Goal: Information Seeking & Learning: Find contact information

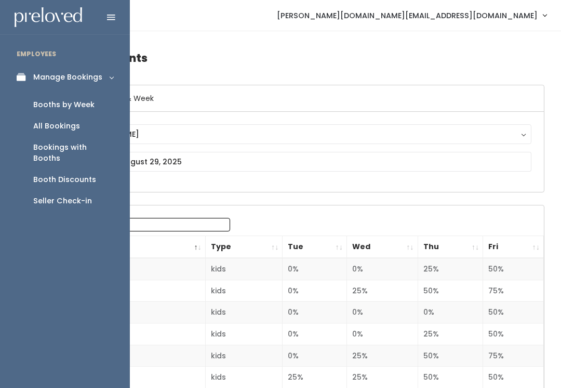
click at [91, 151] on div "Bookings with Booths" at bounding box center [73, 153] width 80 height 22
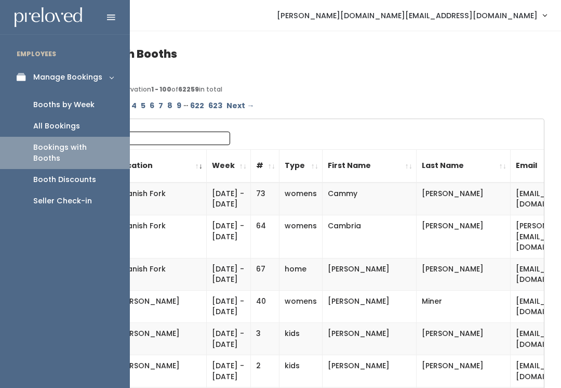
click at [94, 130] on link "All Bookings" at bounding box center [65, 125] width 130 height 21
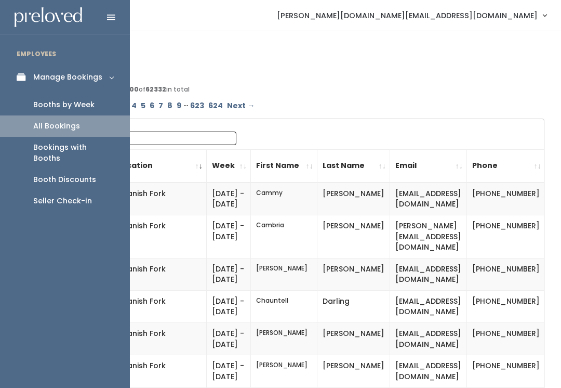
click at [88, 102] on div "Booths by Week" at bounding box center [63, 104] width 61 height 11
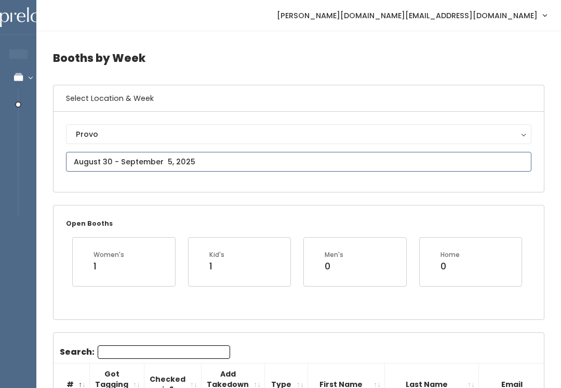
click at [214, 153] on input "text" at bounding box center [299, 162] width 466 height 20
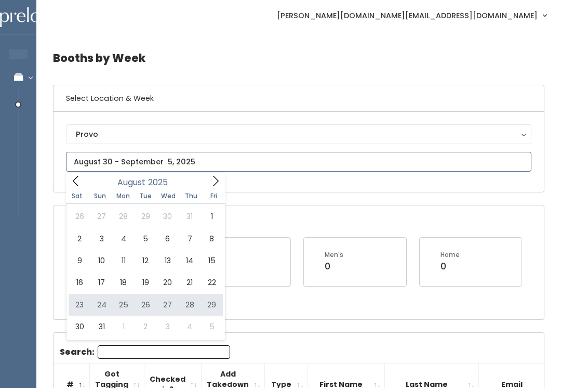
type input "August 23 to August 29"
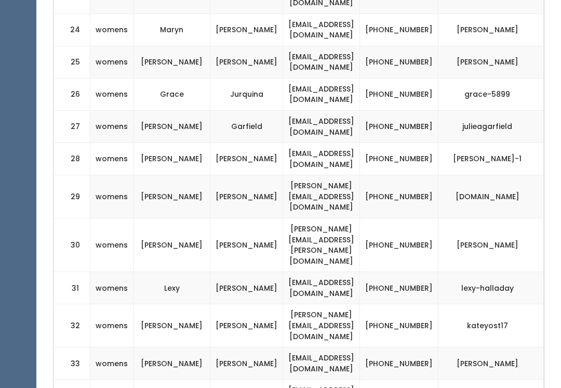
scroll to position [1121, 0]
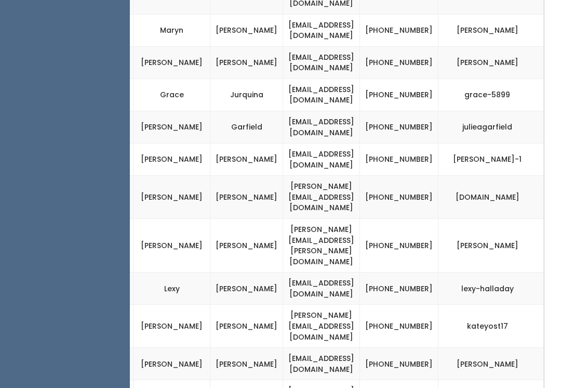
click at [22, 137] on ul "EMPLOYEES Manage Bookings Booths by Week All Bookings Bookings with Booths Boot…" at bounding box center [65, 243] width 130 height 2647
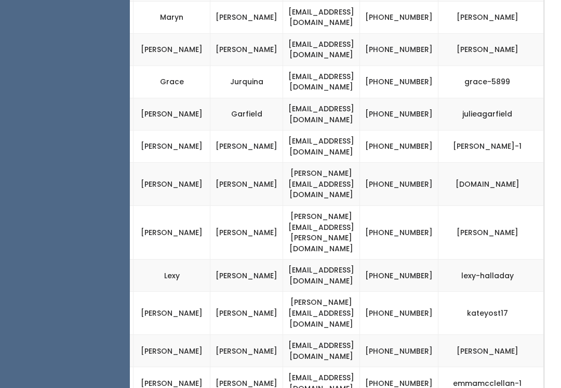
click at [221, 98] on td "Garfield" at bounding box center [247, 114] width 73 height 32
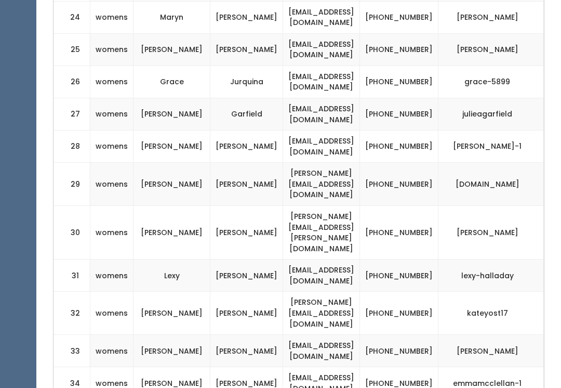
click at [283, 163] on td "jana@americasbarter.com" at bounding box center [321, 184] width 77 height 43
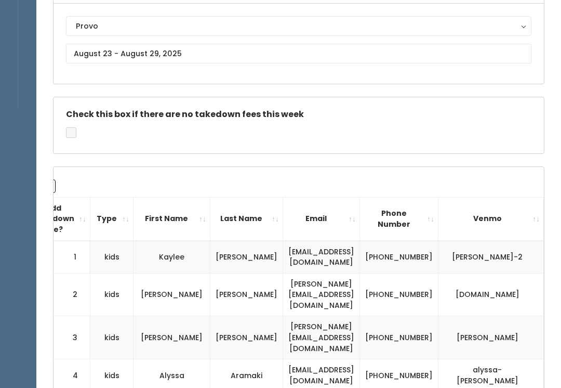
scroll to position [0, 0]
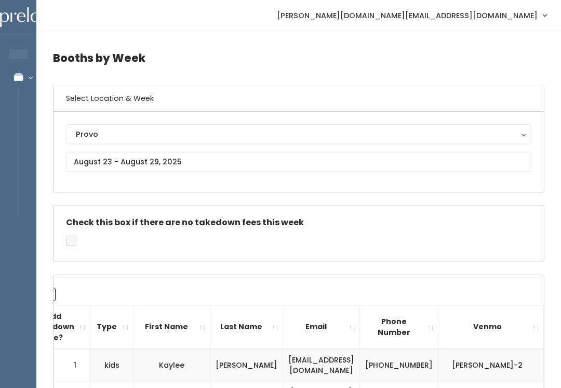
click at [360, 128] on div "Provo" at bounding box center [299, 133] width 446 height 11
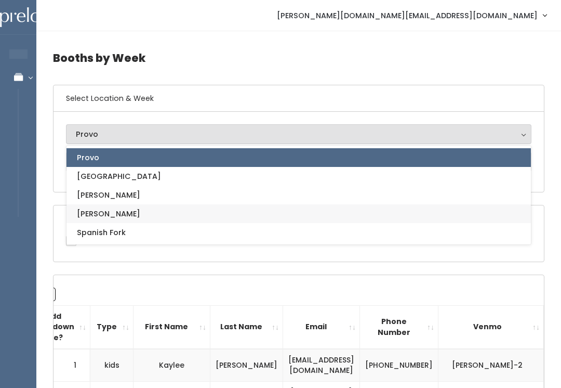
click at [284, 218] on link "[PERSON_NAME]" at bounding box center [299, 213] width 465 height 19
select select "3"
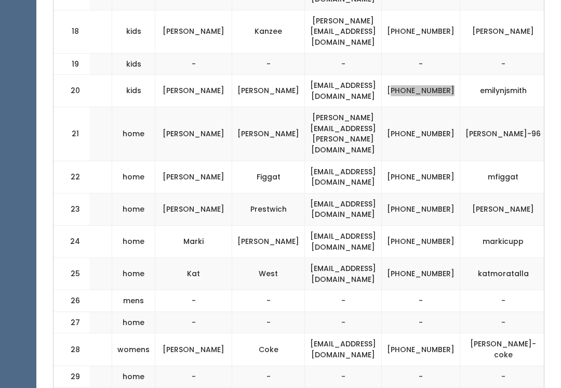
scroll to position [899, 0]
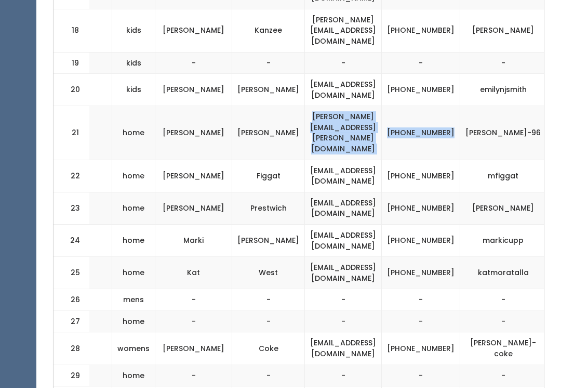
click at [382, 160] on td "[EMAIL_ADDRESS][DOMAIN_NAME]" at bounding box center [343, 176] width 77 height 32
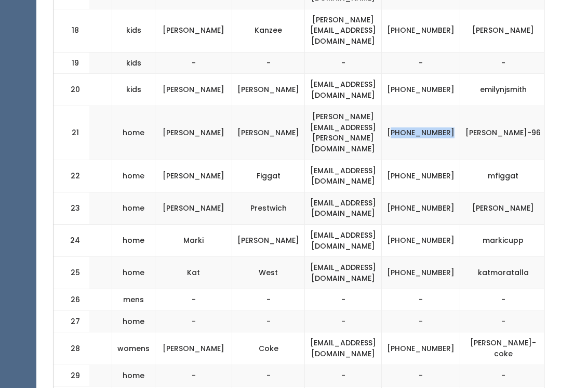
copy td "307) 840-2601"
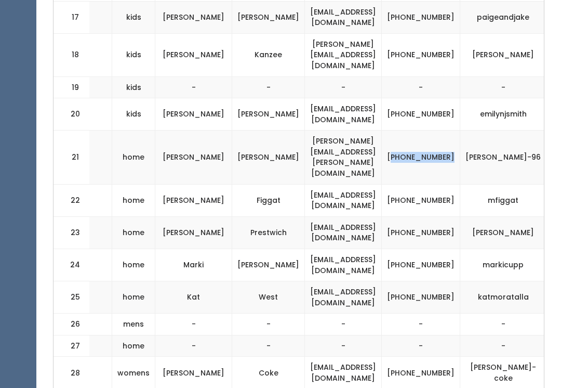
scroll to position [875, 0]
click at [429, 249] on td "[PHONE_NUMBER]" at bounding box center [421, 265] width 78 height 32
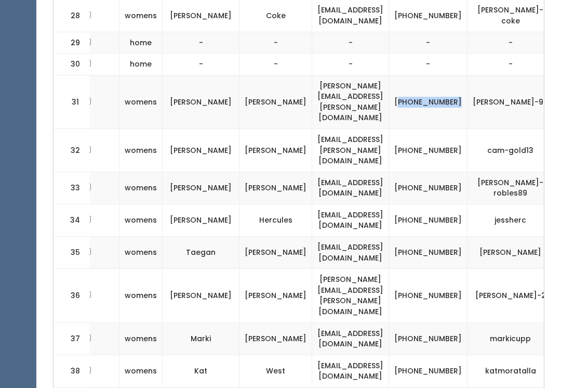
scroll to position [1233, 0]
click at [454, 129] on td "[PHONE_NUMBER]" at bounding box center [428, 150] width 78 height 43
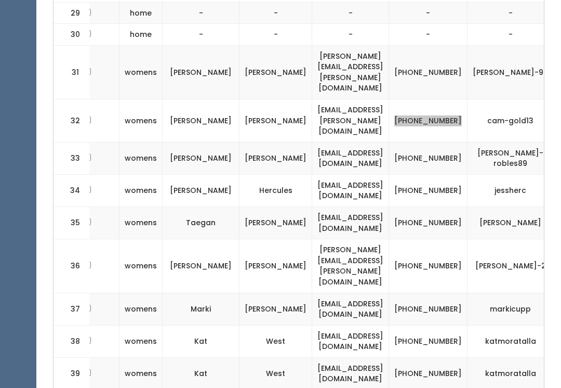
scroll to position [1262, 0]
click at [370, 174] on td "[EMAIL_ADDRESS][DOMAIN_NAME]" at bounding box center [350, 190] width 77 height 32
click at [501, 207] on td "[PERSON_NAME]" at bounding box center [515, 223] width 94 height 32
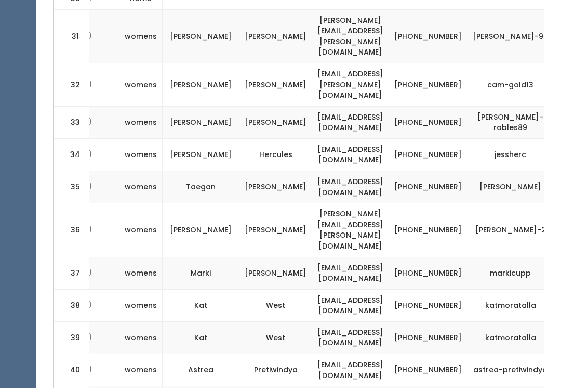
scroll to position [1298, 0]
copy td "801) 573-4397"
copy td "909) 349-5895"
click at [449, 289] on td "[PHONE_NUMBER]" at bounding box center [428, 305] width 78 height 32
click at [448, 289] on td "[PHONE_NUMBER]" at bounding box center [428, 305] width 78 height 32
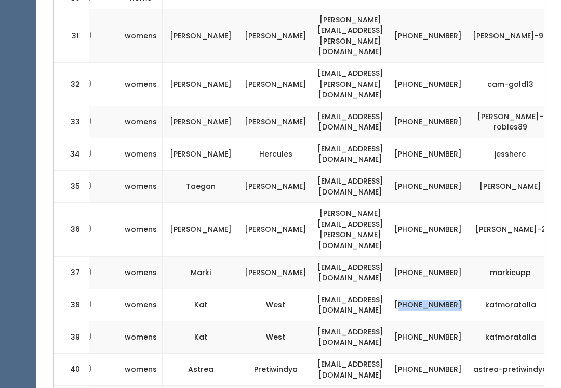
click at [448, 321] on td "[PHONE_NUMBER]" at bounding box center [428, 337] width 78 height 32
click at [439, 354] on td "[PHONE_NUMBER]" at bounding box center [428, 370] width 78 height 32
click at [455, 354] on td "[PHONE_NUMBER]" at bounding box center [428, 370] width 78 height 32
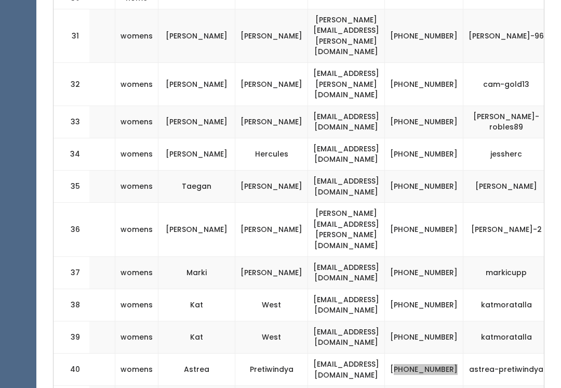
scroll to position [0, 151]
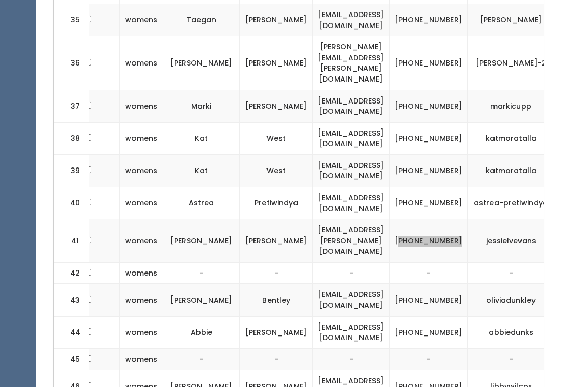
scroll to position [0, 146]
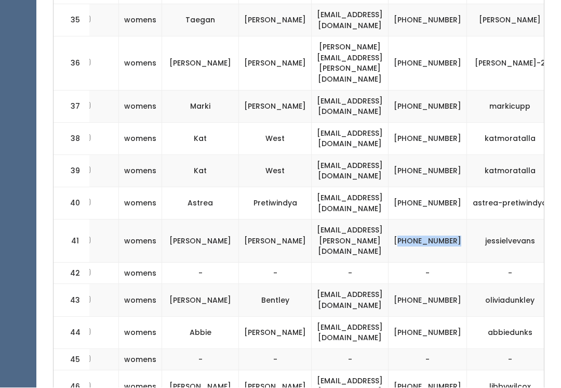
click at [312, 263] on td "-" at bounding box center [350, 274] width 77 height 22
click at [389, 263] on td "-" at bounding box center [350, 274] width 77 height 22
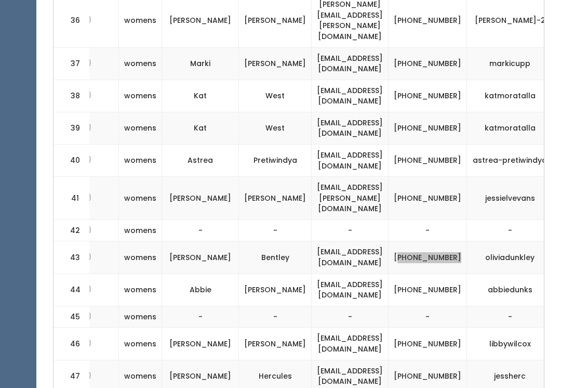
scroll to position [1508, 0]
click at [389, 306] on td "-" at bounding box center [350, 317] width 77 height 22
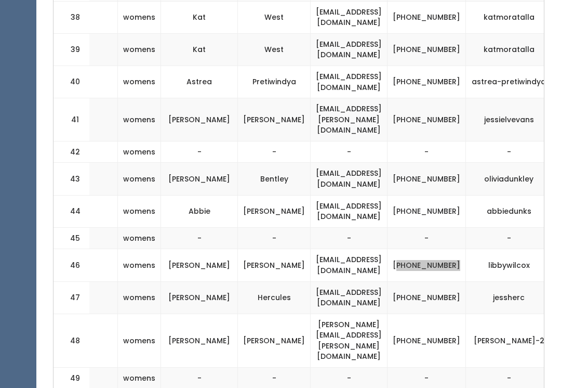
scroll to position [1586, 0]
click at [443, 313] on td "[PHONE_NUMBER]" at bounding box center [427, 340] width 78 height 54
click at [444, 313] on td "[PHONE_NUMBER]" at bounding box center [427, 340] width 78 height 54
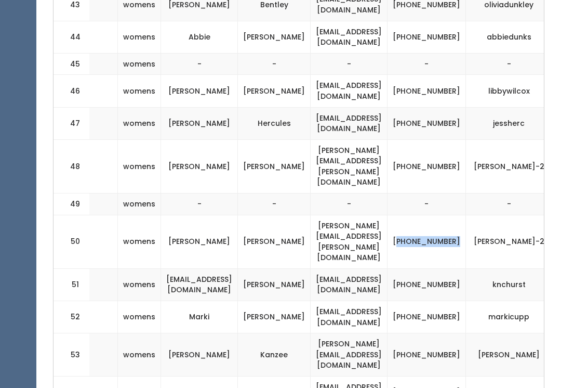
scroll to position [1761, 0]
click at [444, 268] on td "[PHONE_NUMBER]" at bounding box center [427, 284] width 78 height 32
click at [388, 333] on td "[PERSON_NAME][EMAIL_ADDRESS][DOMAIN_NAME]" at bounding box center [349, 354] width 77 height 43
click at [441, 333] on td "[PHONE_NUMBER]" at bounding box center [427, 354] width 78 height 43
click at [450, 375] on td "[PHONE_NUMBER]" at bounding box center [427, 391] width 78 height 32
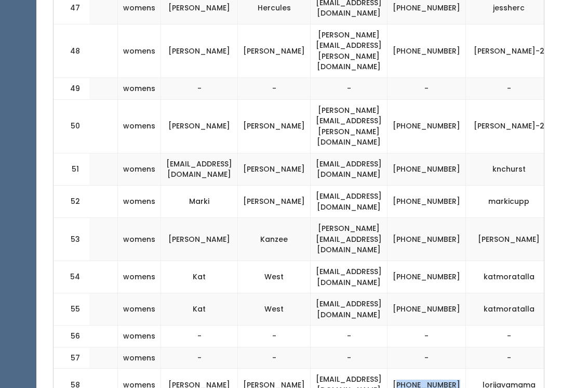
scroll to position [1876, 0]
click at [493, 346] on td "-" at bounding box center [513, 357] width 94 height 22
click at [488, 368] on td "lorijavamama" at bounding box center [513, 384] width 94 height 32
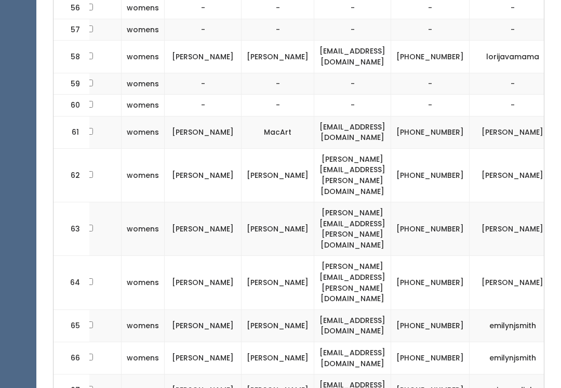
scroll to position [0, 147]
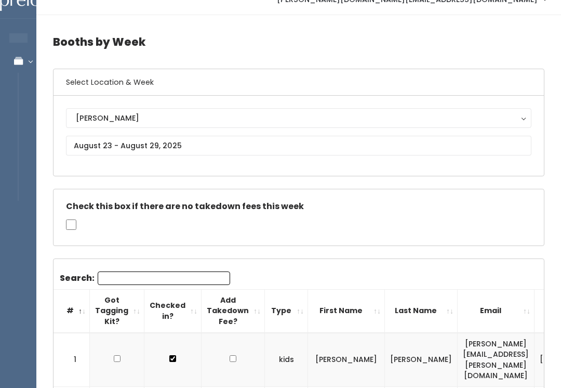
scroll to position [0, 0]
